Goal: Transaction & Acquisition: Obtain resource

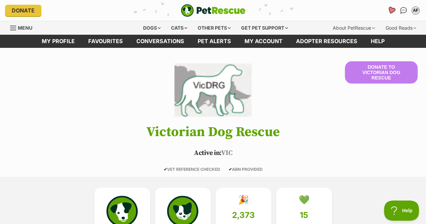
click at [391, 10] on icon "Favourites" at bounding box center [391, 10] width 8 height 8
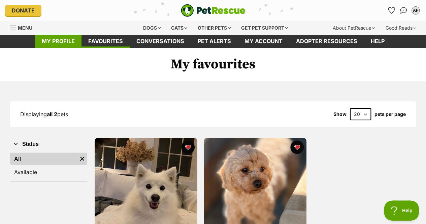
click at [57, 47] on link "My profile" at bounding box center [58, 41] width 46 height 13
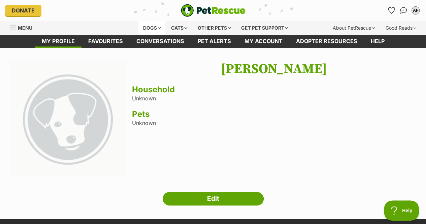
click at [153, 30] on div "Dogs" at bounding box center [151, 27] width 27 height 13
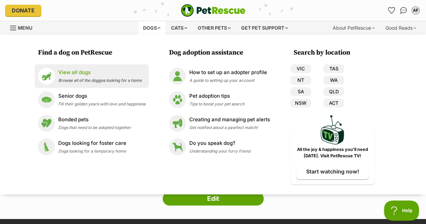
click at [86, 79] on span "Browse all of the doggos looking for a home" at bounding box center [99, 80] width 83 height 5
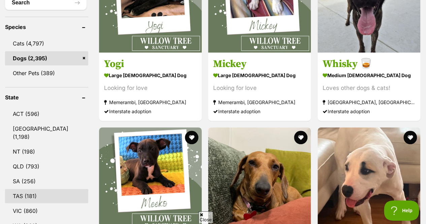
scroll to position [271, 0]
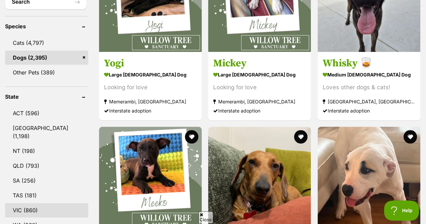
click at [37, 203] on link "VIC (860)" at bounding box center [46, 210] width 83 height 14
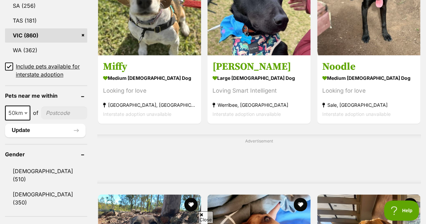
scroll to position [445, 0]
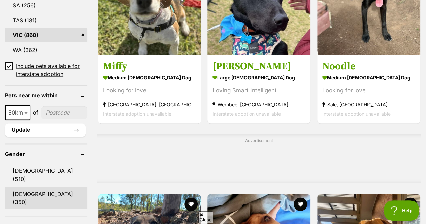
click at [30, 186] on link "Female (350)" at bounding box center [46, 197] width 82 height 22
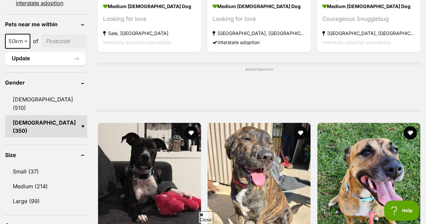
scroll to position [533, 0]
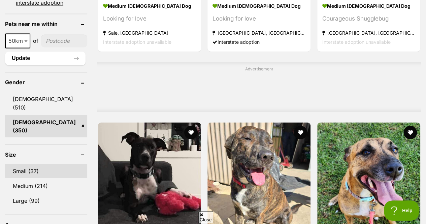
click at [34, 164] on link "Small (37)" at bounding box center [46, 171] width 82 height 14
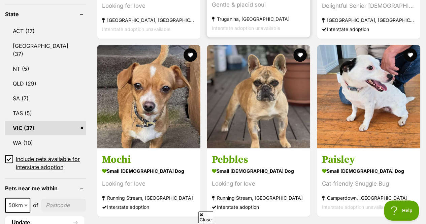
scroll to position [369, 0]
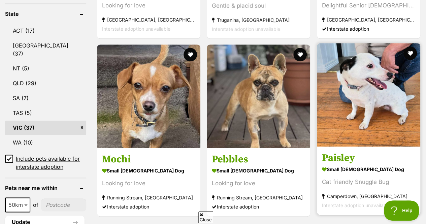
click at [359, 122] on img at bounding box center [368, 94] width 103 height 103
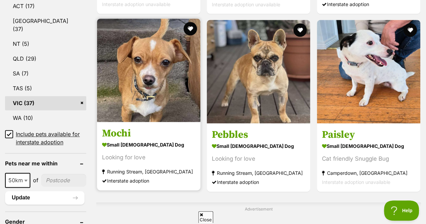
scroll to position [393, 0]
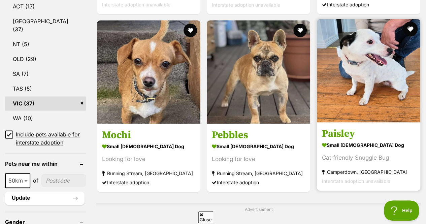
click at [408, 29] on button "favourite" at bounding box center [409, 29] width 15 height 15
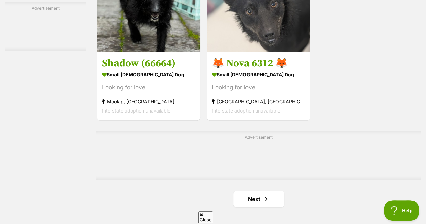
scroll to position [1497, 0]
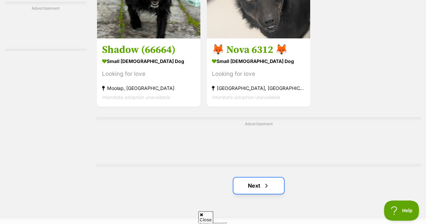
click at [258, 190] on link "Next" at bounding box center [258, 185] width 50 height 16
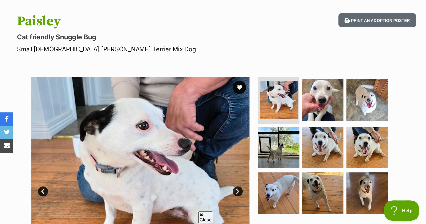
scroll to position [63, 0]
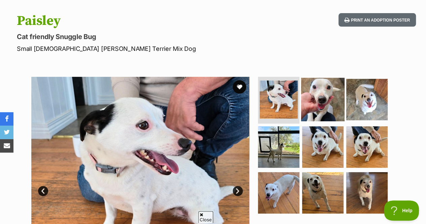
click at [325, 112] on img at bounding box center [322, 98] width 43 height 43
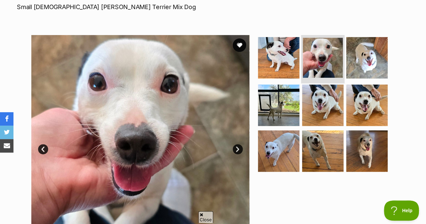
scroll to position [105, 0]
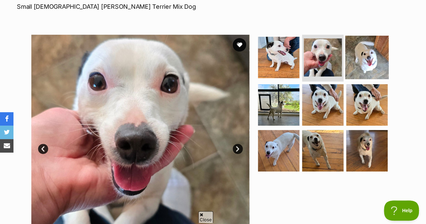
click at [361, 67] on img at bounding box center [366, 56] width 43 height 43
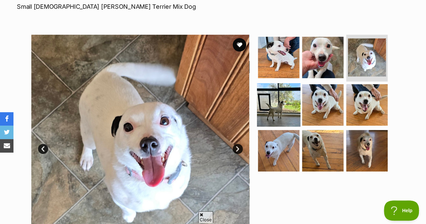
click at [283, 98] on img at bounding box center [278, 104] width 43 height 43
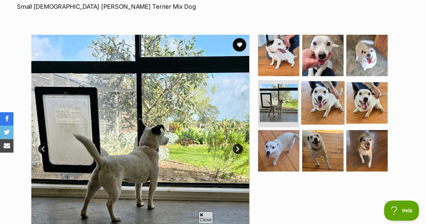
click at [314, 103] on img at bounding box center [322, 102] width 43 height 43
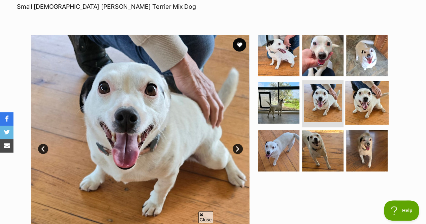
click at [367, 113] on img at bounding box center [366, 102] width 43 height 43
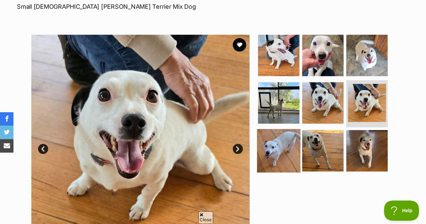
click at [288, 146] on img at bounding box center [278, 150] width 43 height 43
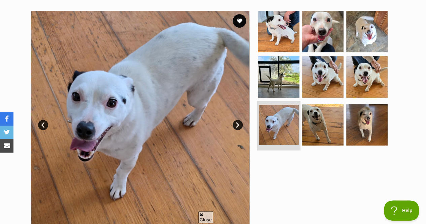
scroll to position [127, 0]
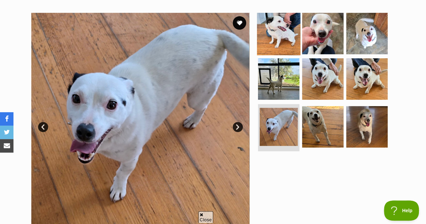
click at [277, 31] on img at bounding box center [278, 32] width 43 height 43
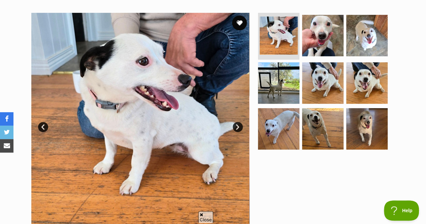
click at [240, 24] on button "favourite" at bounding box center [239, 22] width 15 height 15
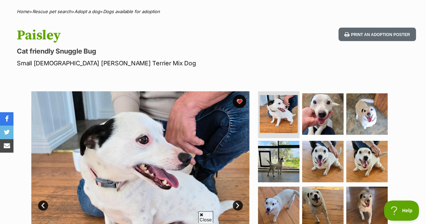
scroll to position [0, 0]
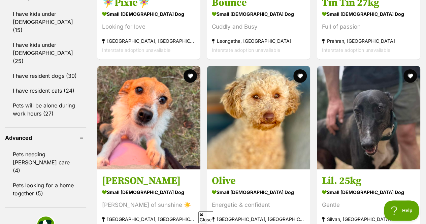
scroll to position [831, 0]
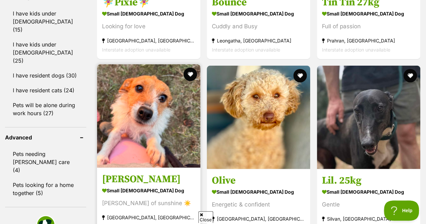
drag, startPoint x: 264, startPoint y: 169, endPoint x: 161, endPoint y: 147, distance: 105.8
click at [161, 147] on img at bounding box center [148, 115] width 103 height 103
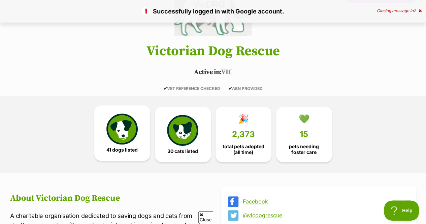
click at [112, 151] on span "41 dogs listed" at bounding box center [121, 149] width 31 height 5
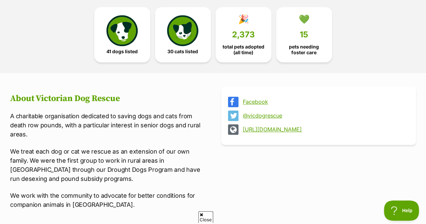
scroll to position [179, 0]
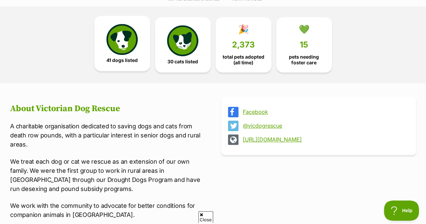
click at [130, 41] on img at bounding box center [121, 39] width 31 height 31
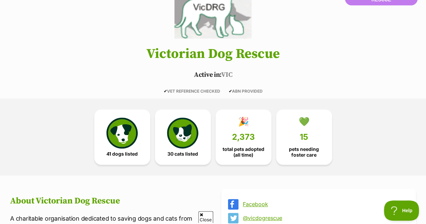
scroll to position [0, 0]
